Goal: Navigation & Orientation: Find specific page/section

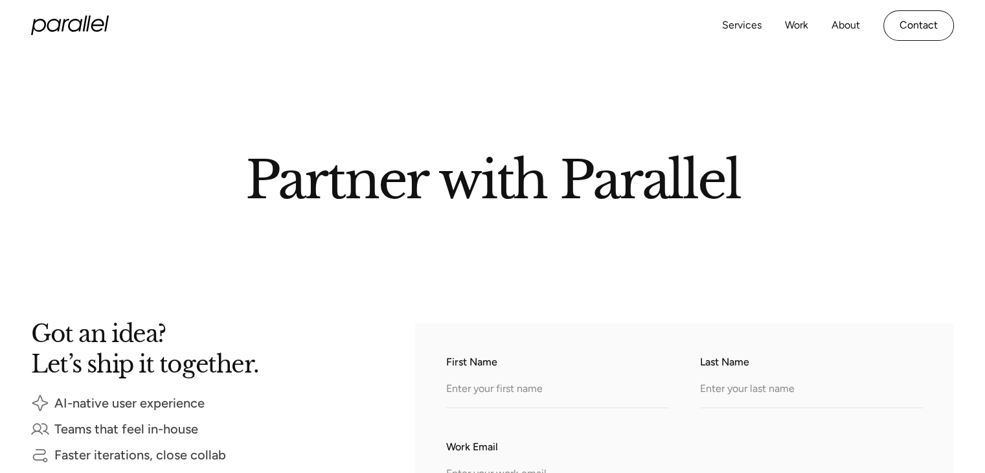
click at [72, 22] on icon "home" at bounding box center [70, 25] width 78 height 19
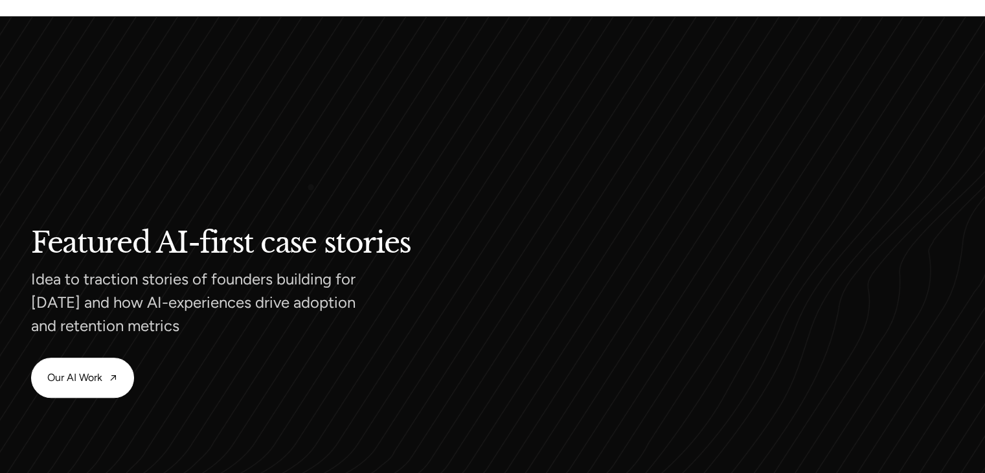
scroll to position [1338, 0]
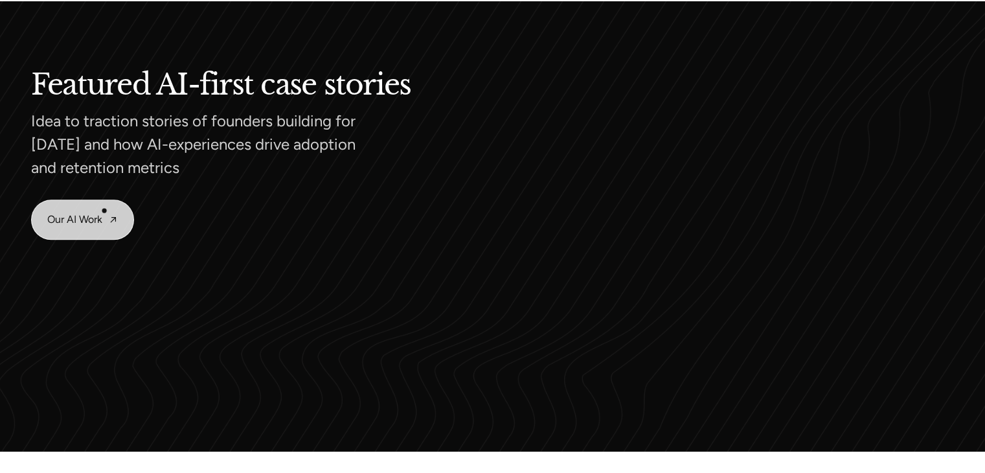
click at [104, 210] on link "Our AI Work" at bounding box center [83, 219] width 102 height 39
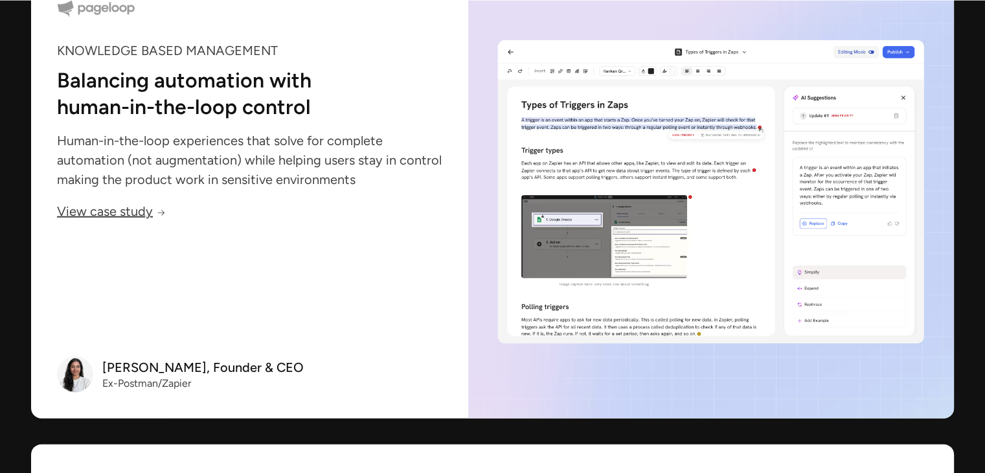
scroll to position [2858, 0]
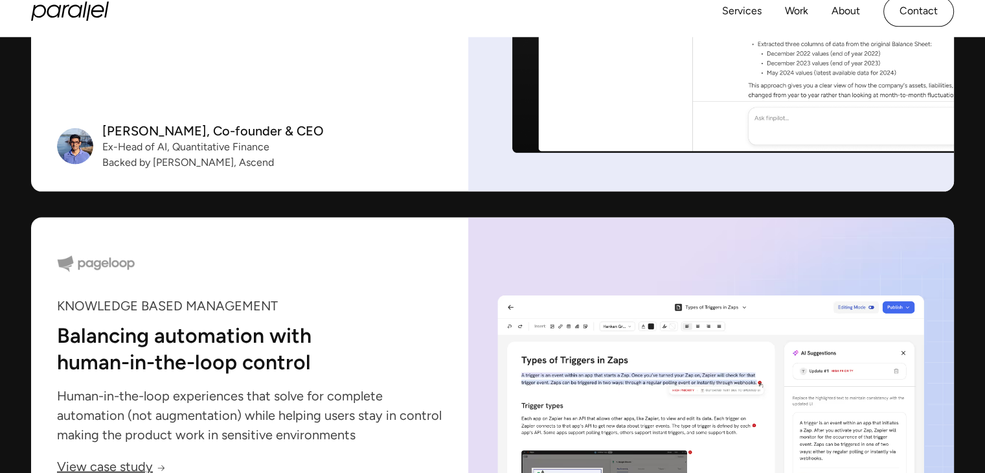
scroll to position [2599, 0]
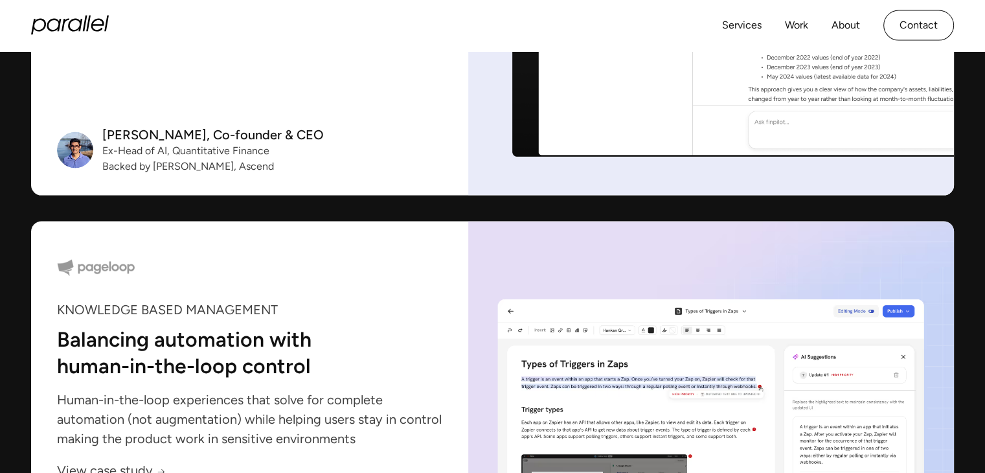
click at [85, 32] on icon "home" at bounding box center [70, 25] width 78 height 19
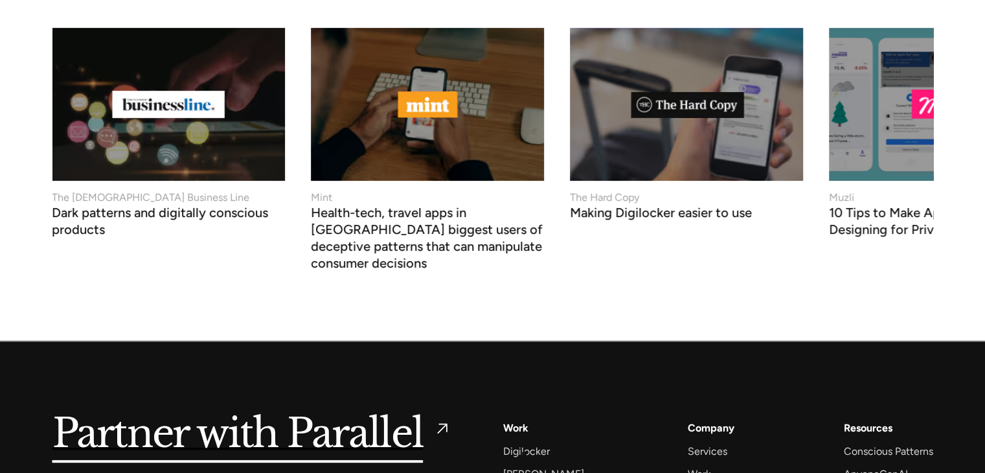
scroll to position [5677, 0]
